Goal: Task Accomplishment & Management: Manage account settings

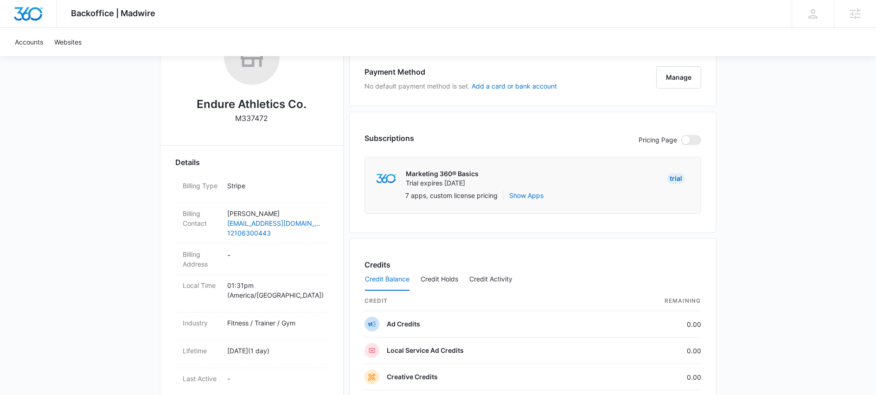
scroll to position [204, 0]
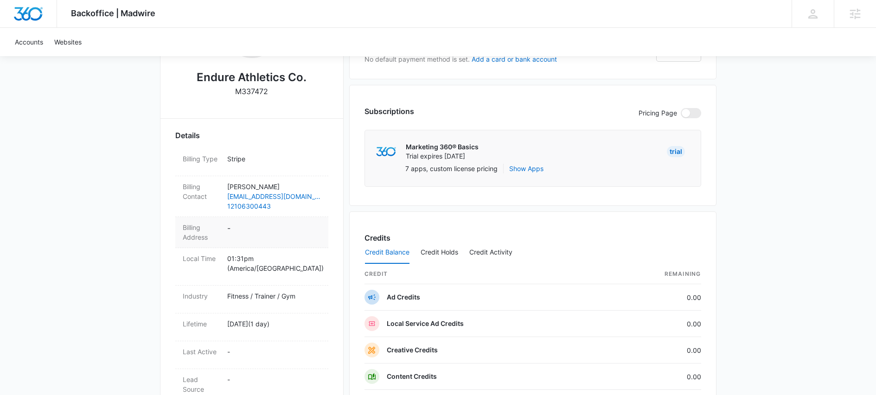
click at [258, 229] on dd "-" at bounding box center [274, 232] width 94 height 19
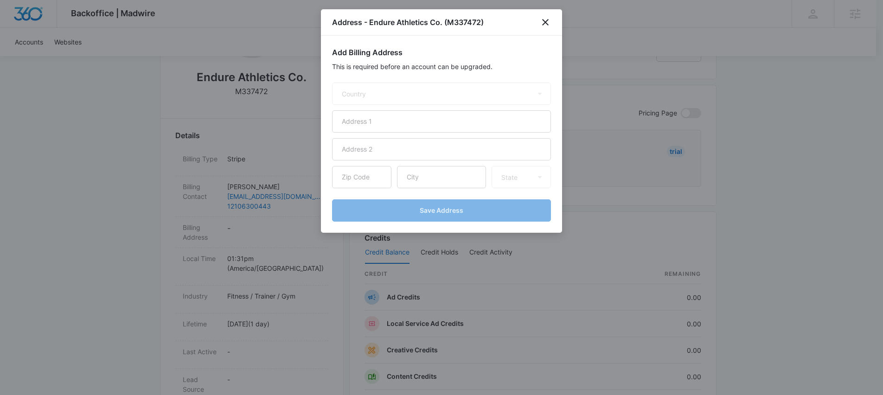
select select "US"
click at [376, 121] on input "text" at bounding box center [441, 121] width 219 height 22
paste input "[STREET_ADDRESS][PERSON_NAME]"
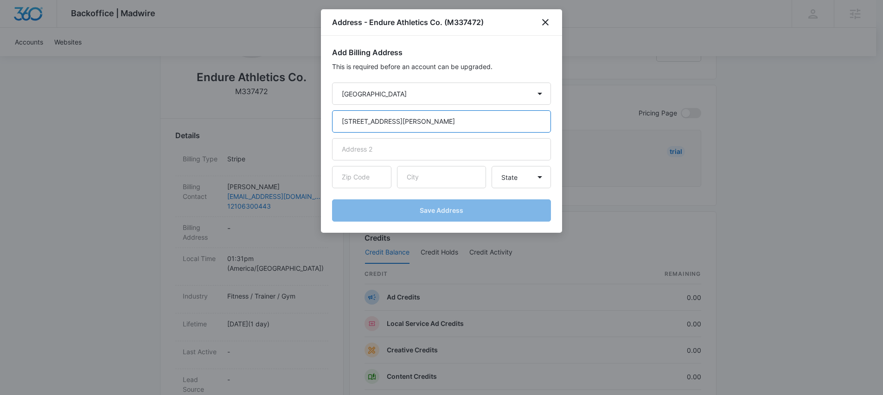
type input "[STREET_ADDRESS][PERSON_NAME]"
click at [410, 168] on input "text" at bounding box center [441, 177] width 89 height 22
paste input "San Antonio"
type input "San Antonio"
click at [365, 176] on input "text" at bounding box center [361, 177] width 59 height 22
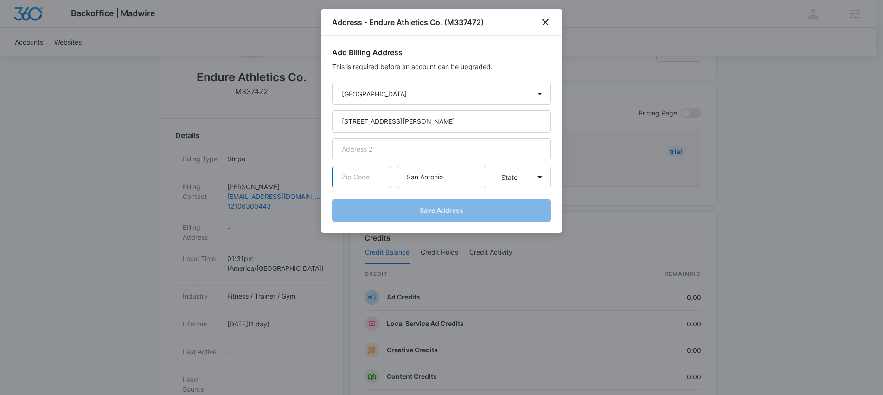
paste input "78207"
type input "78207"
click at [522, 181] on select "State Alaska Alabama Arkansas American Samoa Arizona California Colorado Connec…" at bounding box center [520, 177] width 59 height 22
select select "[GEOGRAPHIC_DATA]"
click at [491, 166] on select "State Alaska Alabama Arkansas American Samoa Arizona California Colorado Connec…" at bounding box center [520, 177] width 59 height 22
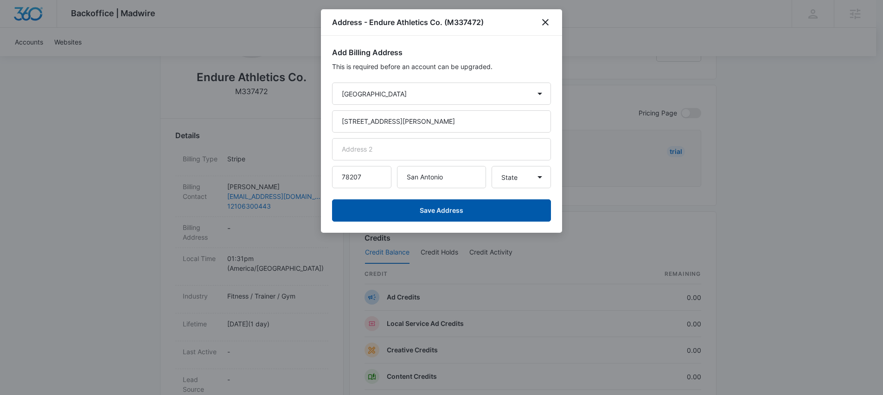
click at [465, 209] on button "Save Address" at bounding box center [441, 210] width 219 height 22
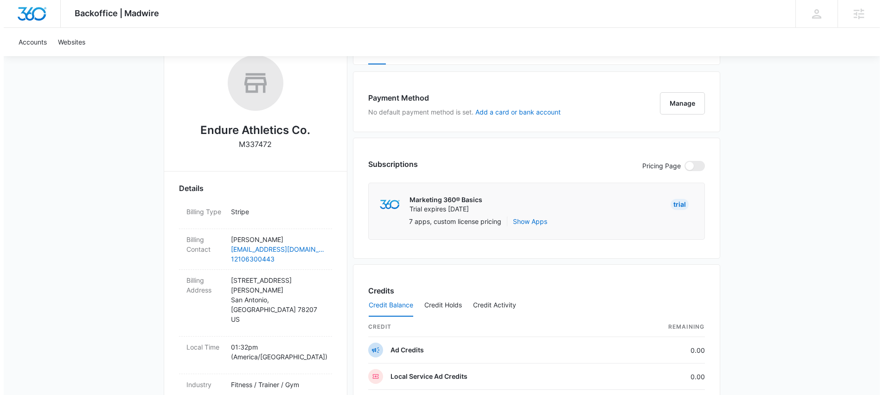
scroll to position [90, 0]
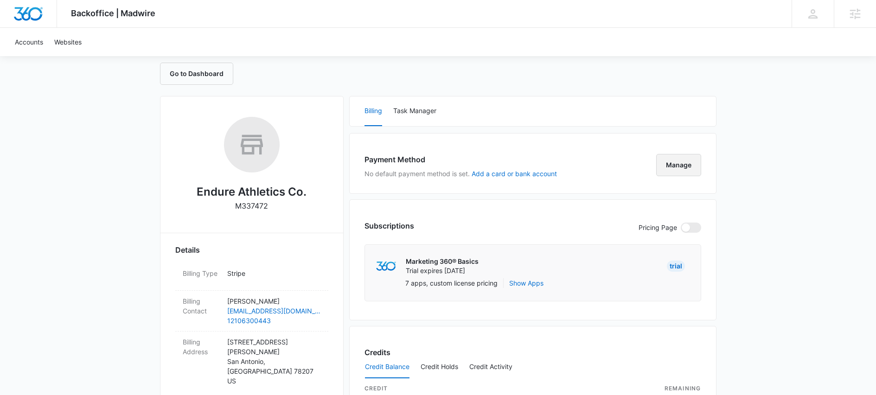
click at [669, 166] on button "Manage" at bounding box center [678, 165] width 45 height 22
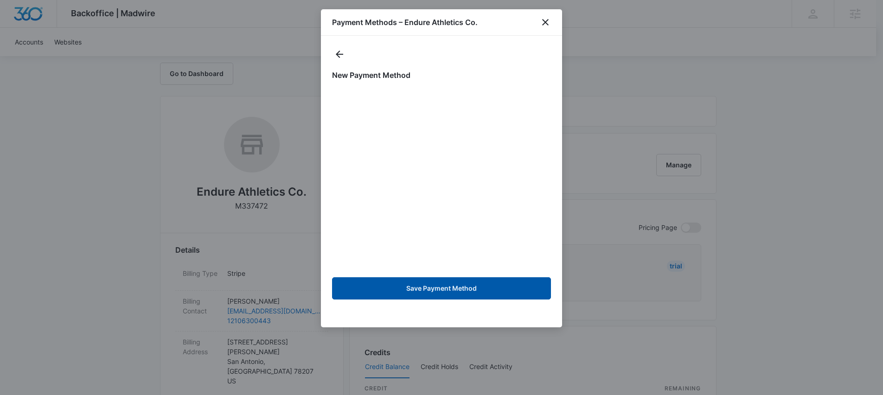
click at [447, 292] on button "Save Payment Method" at bounding box center [441, 288] width 219 height 22
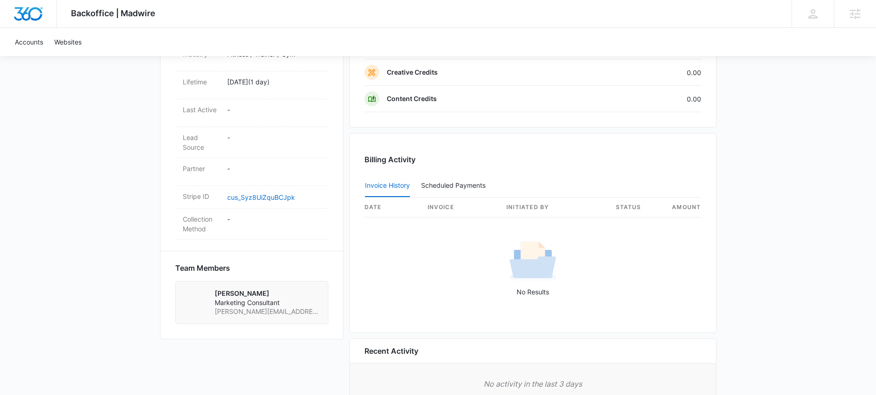
scroll to position [538, 0]
